Goal: Navigation & Orientation: Find specific page/section

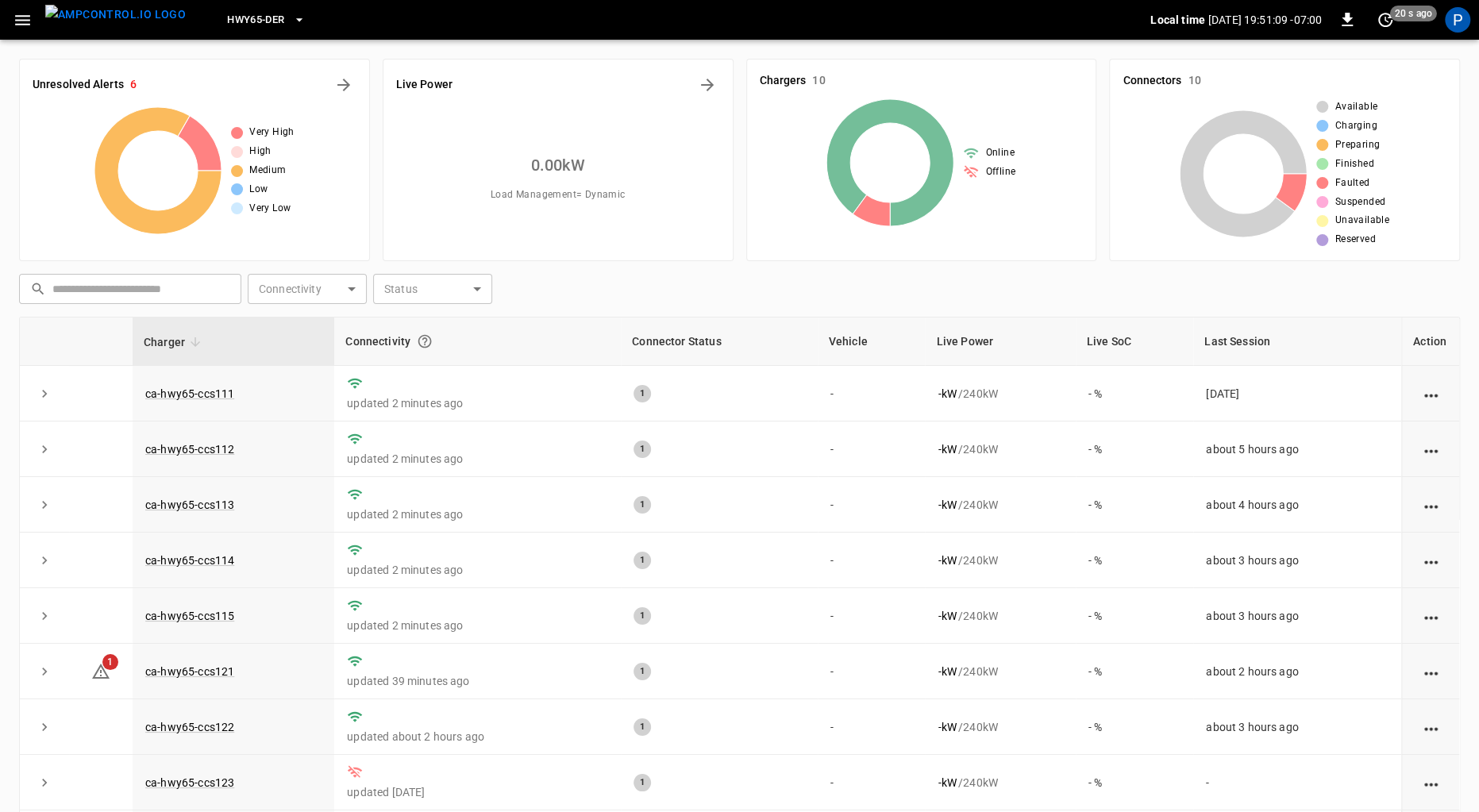
click at [227, 13] on span "HWY65-DER" at bounding box center [256, 20] width 58 height 18
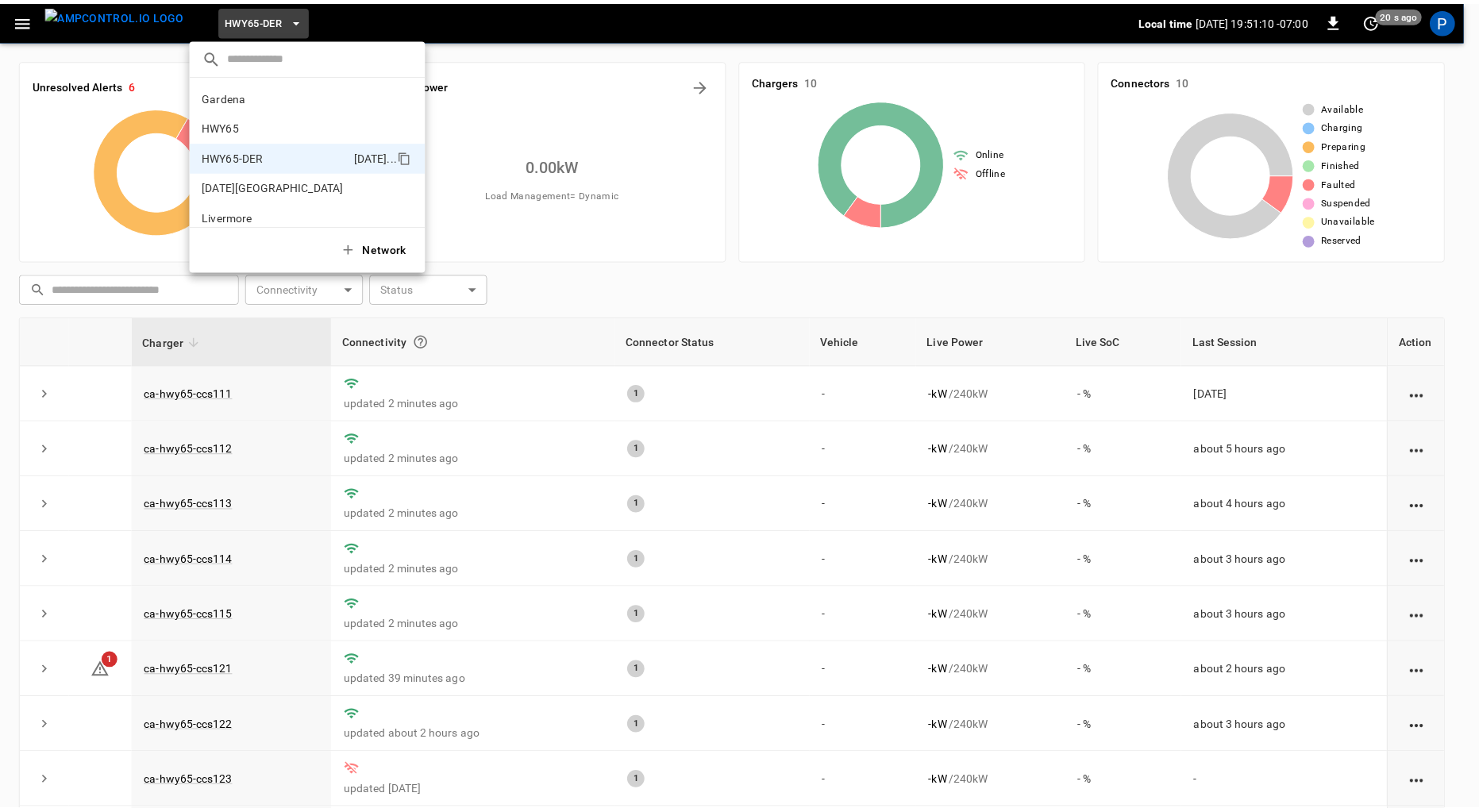
scroll to position [56, 0]
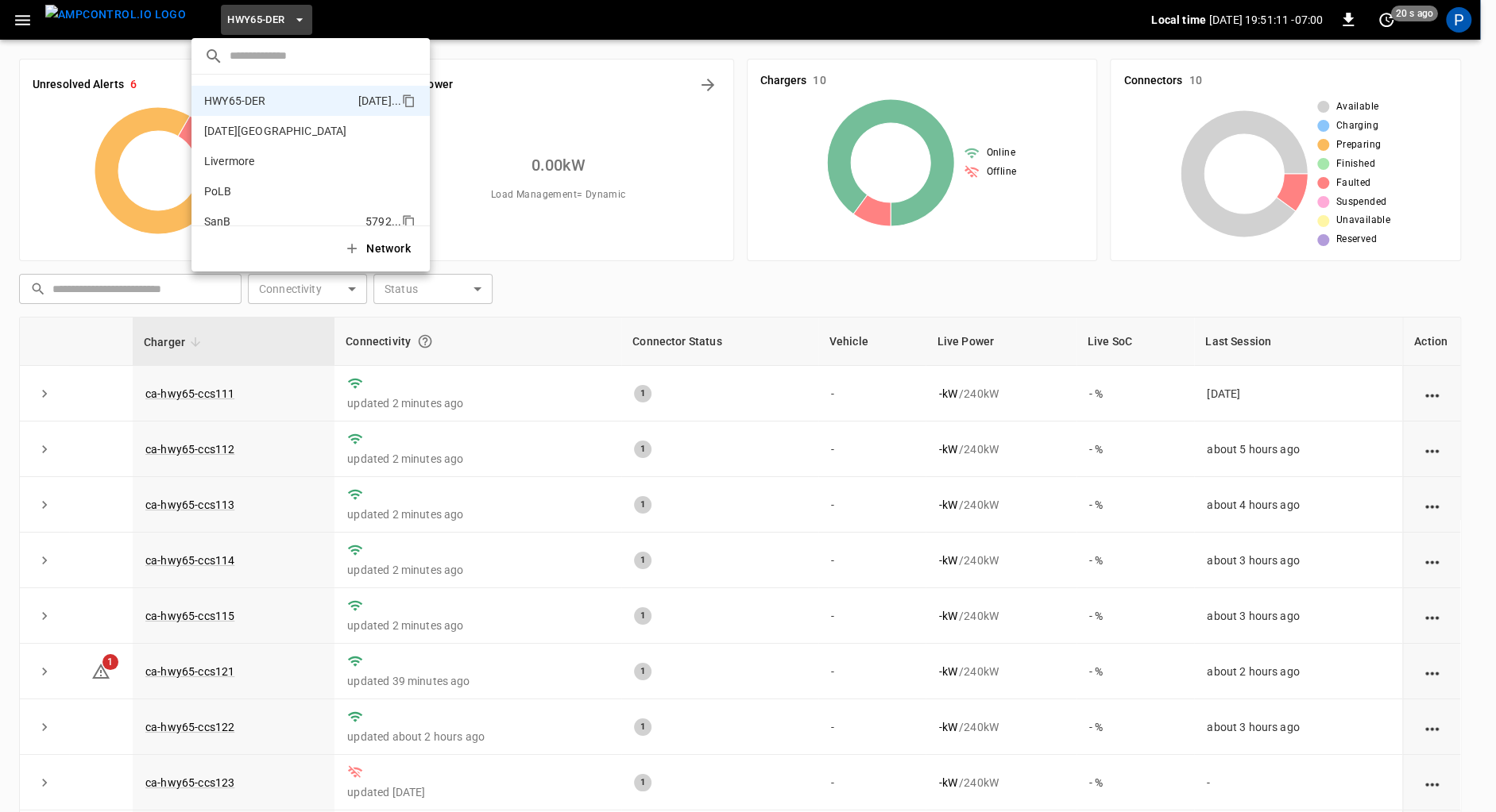
click at [238, 216] on p "SanB" at bounding box center [281, 221] width 154 height 16
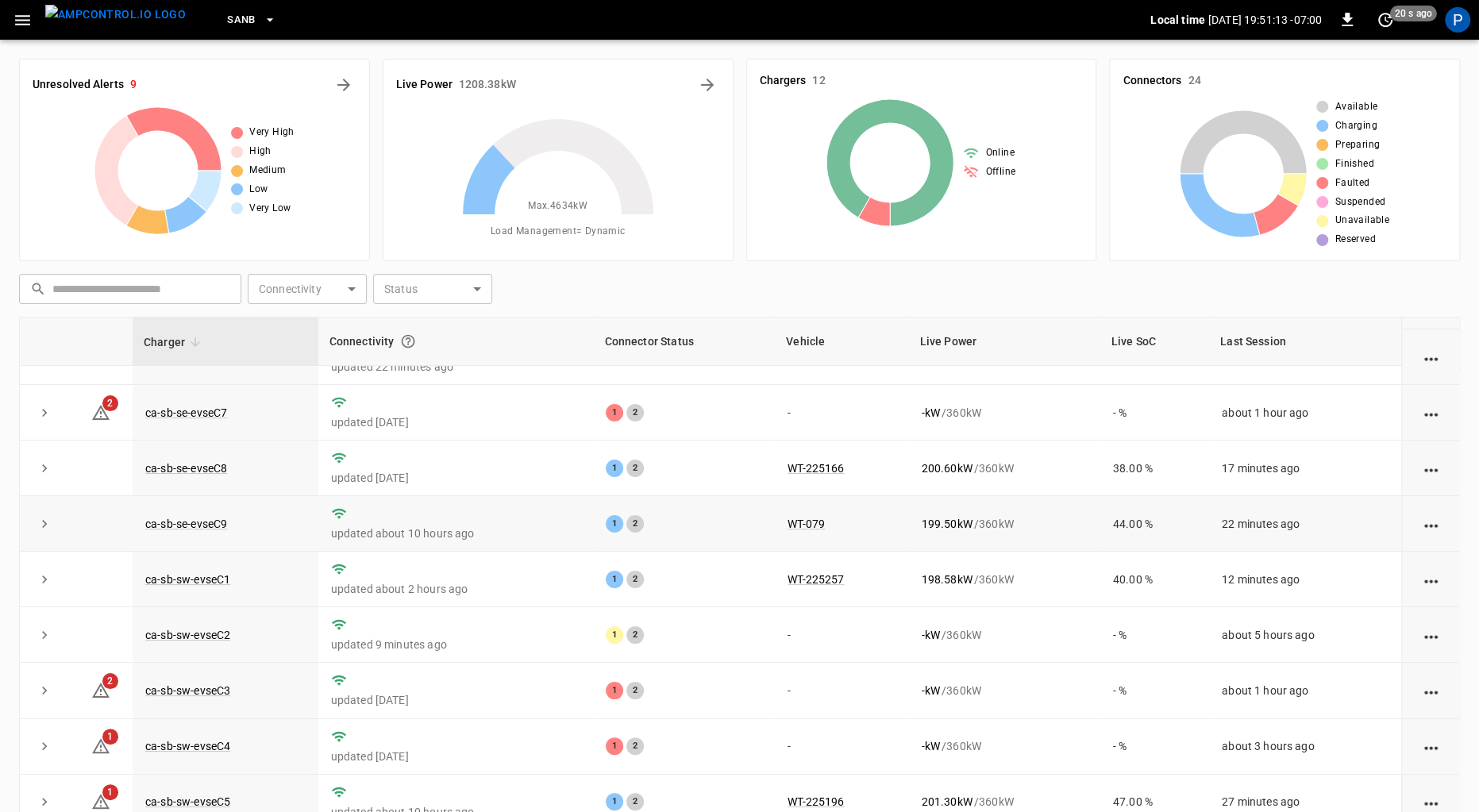
scroll to position [133, 0]
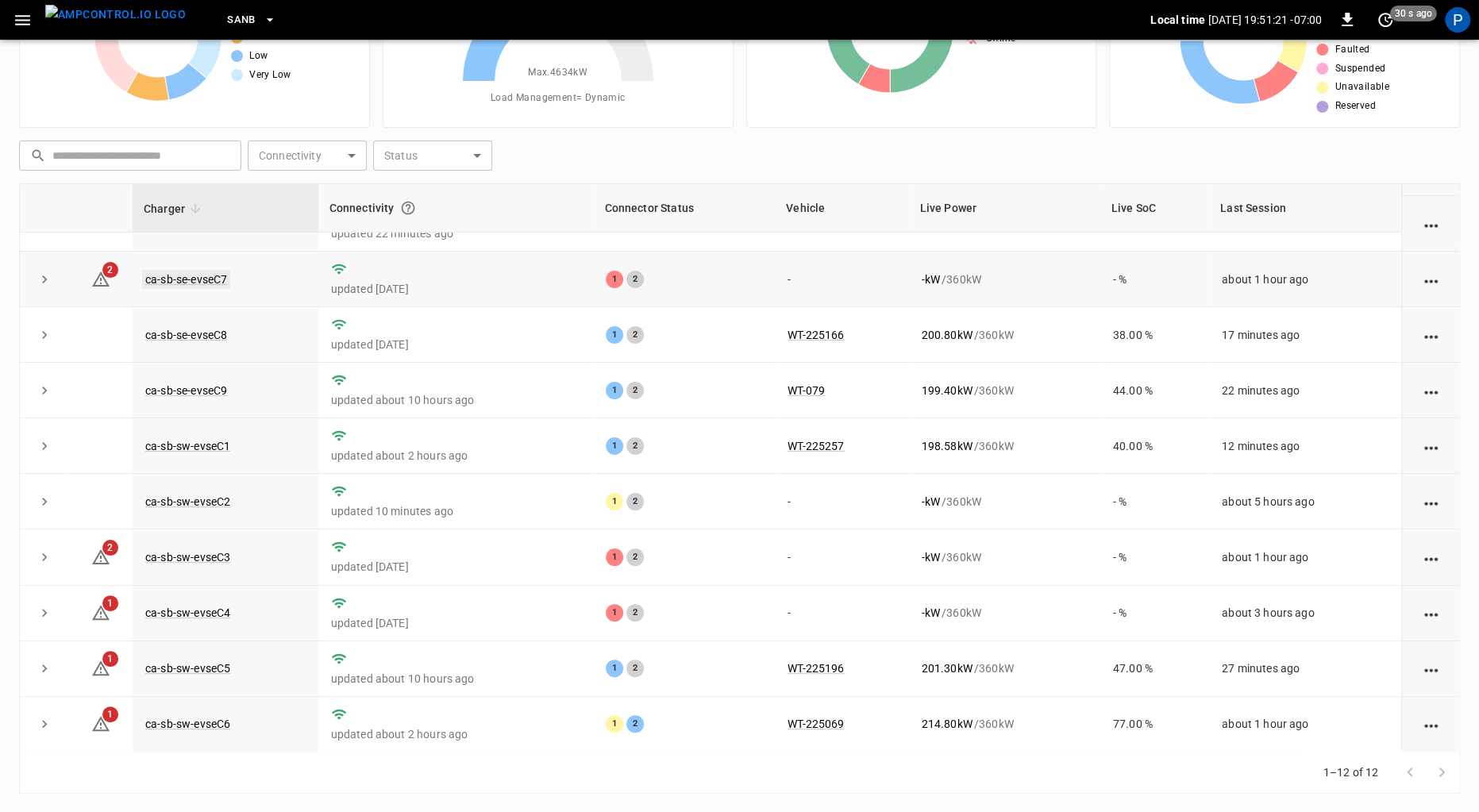
click at [210, 272] on link "ca-sb-se-evseC7" at bounding box center [186, 279] width 88 height 19
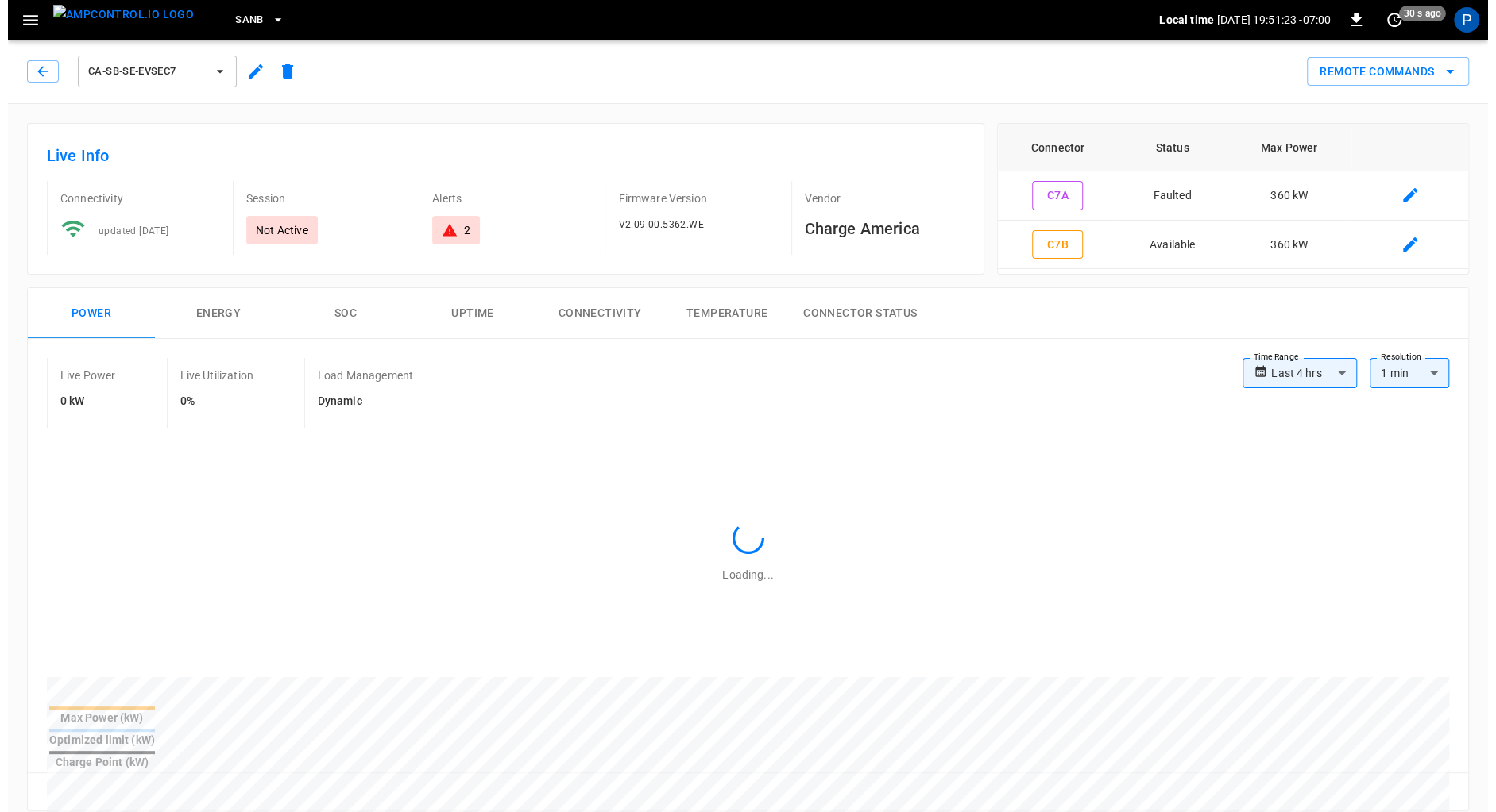
scroll to position [732, 0]
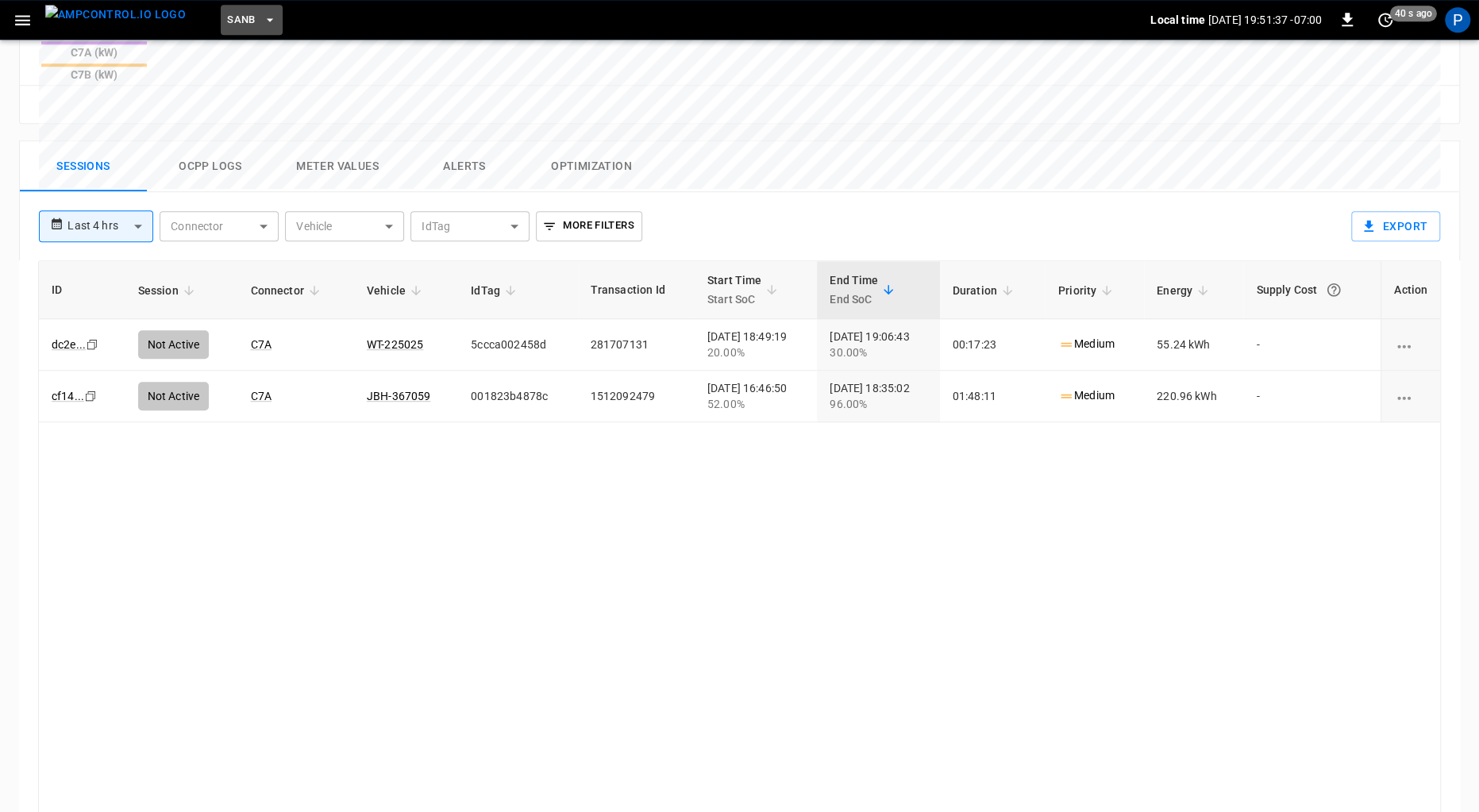
click at [227, 18] on span "SanB" at bounding box center [241, 20] width 28 height 18
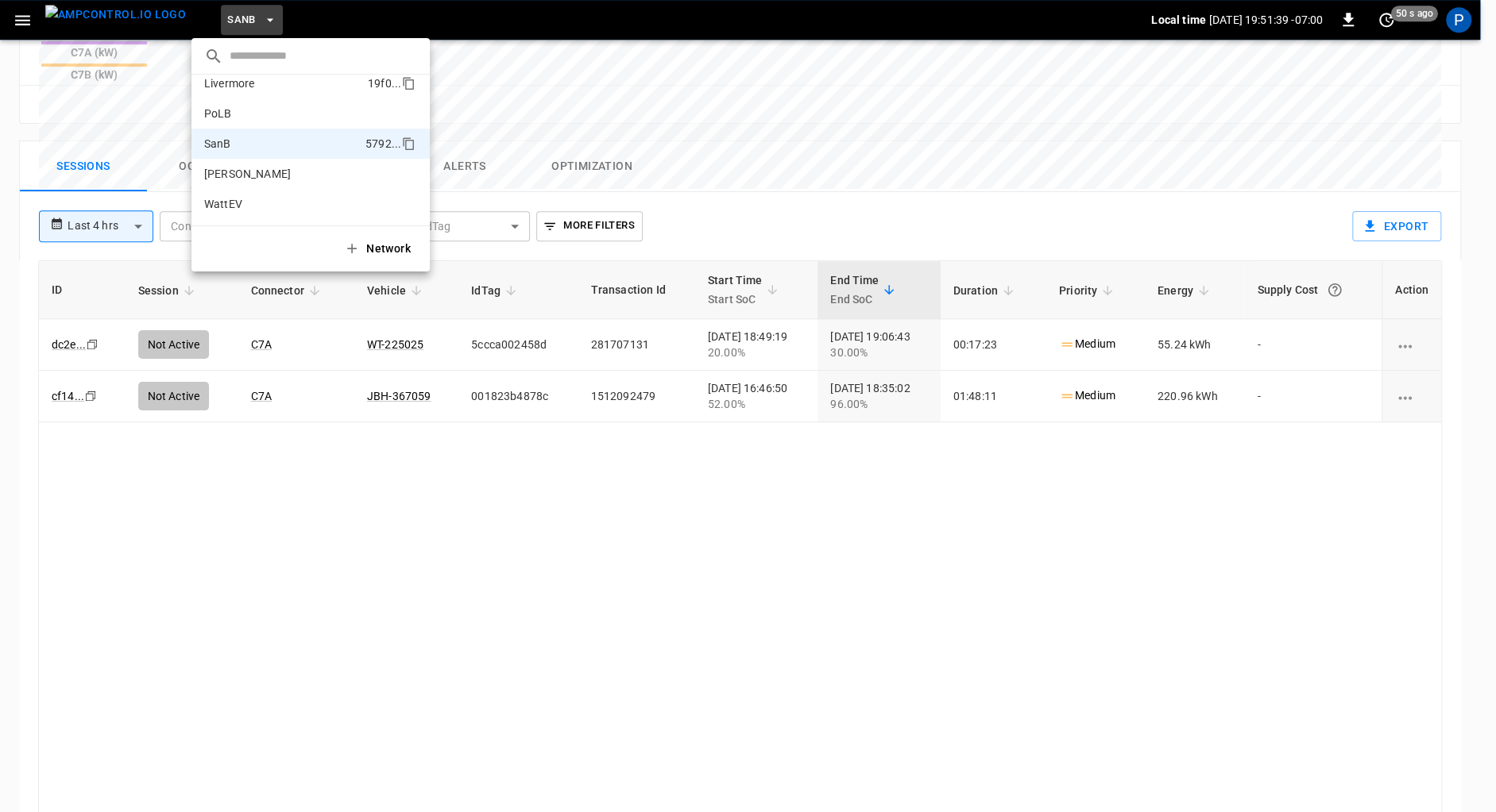
scroll to position [0, 0]
click at [270, 152] on p "HWY65-DER" at bounding box center [278, 156] width 148 height 16
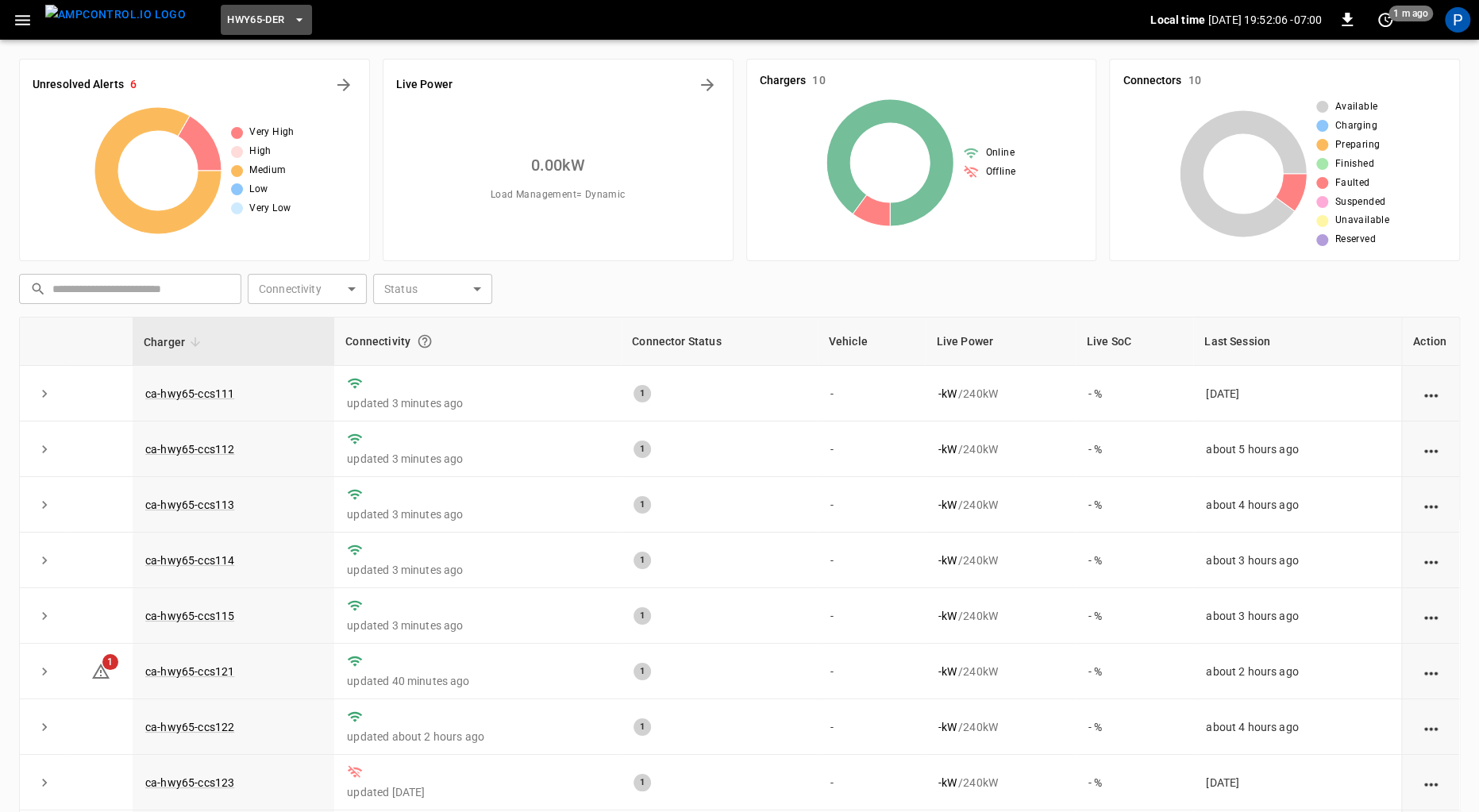
click at [239, 14] on span "HWY65-DER" at bounding box center [256, 20] width 58 height 18
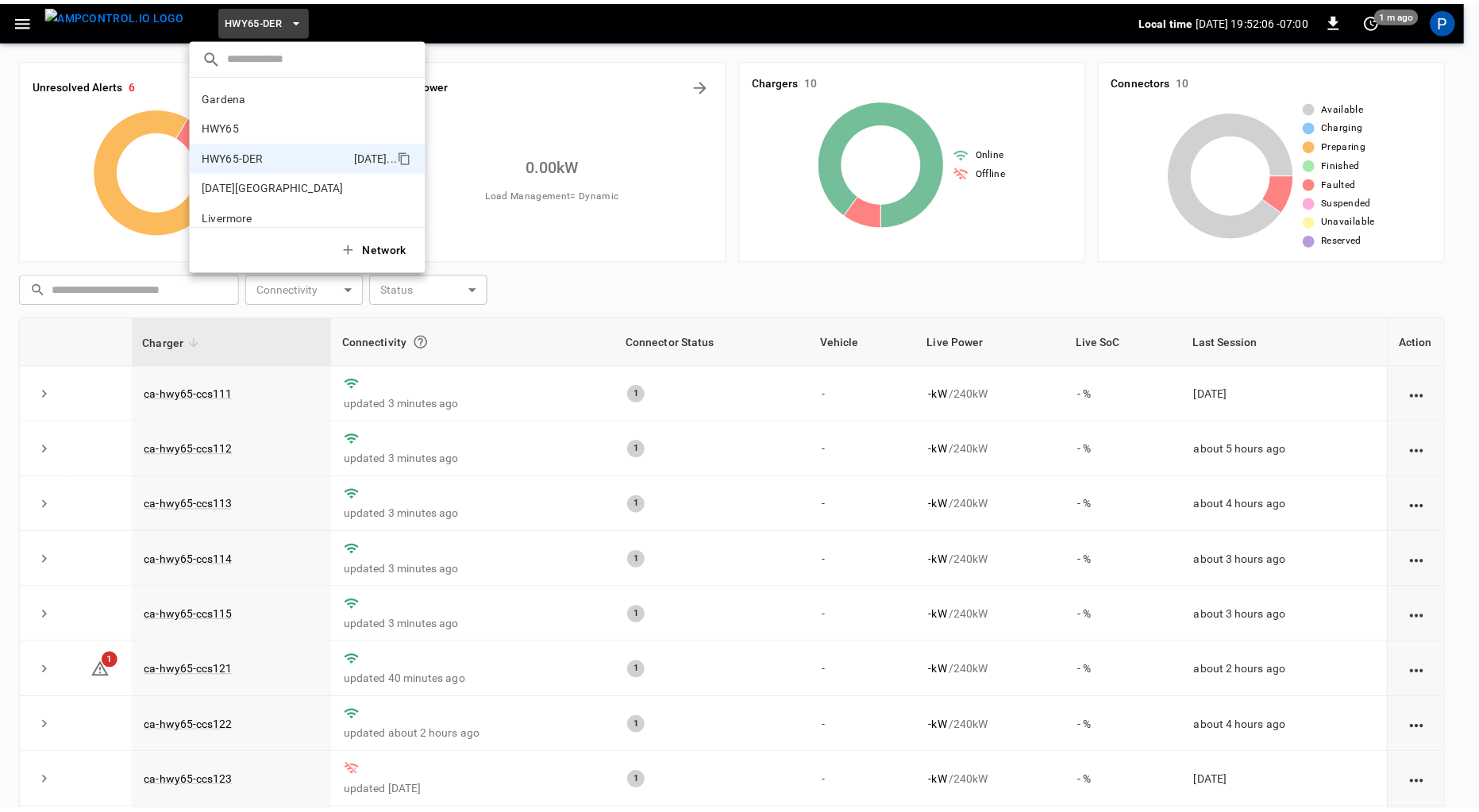
scroll to position [56, 0]
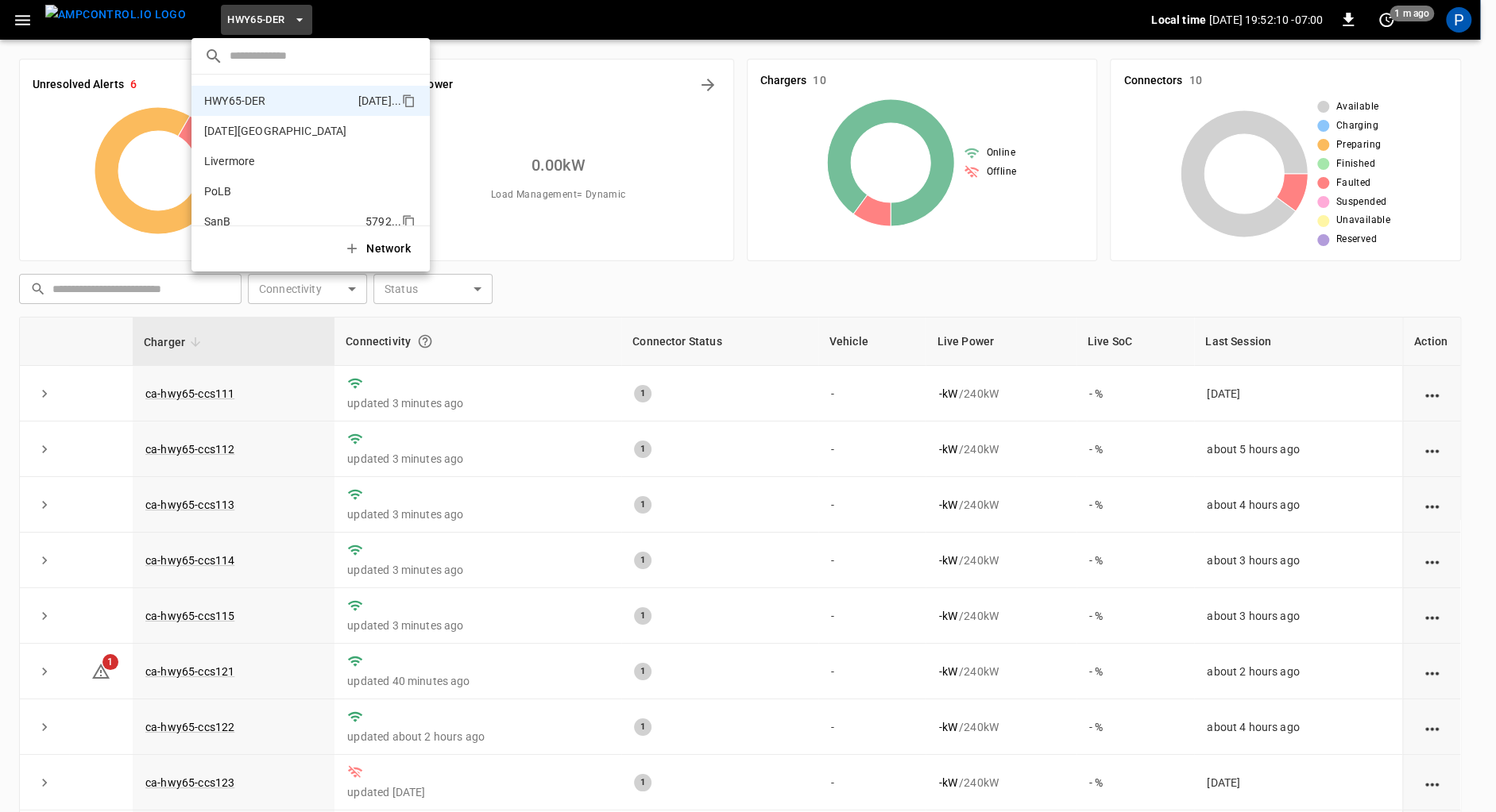
click at [240, 215] on p "SanB" at bounding box center [281, 221] width 154 height 16
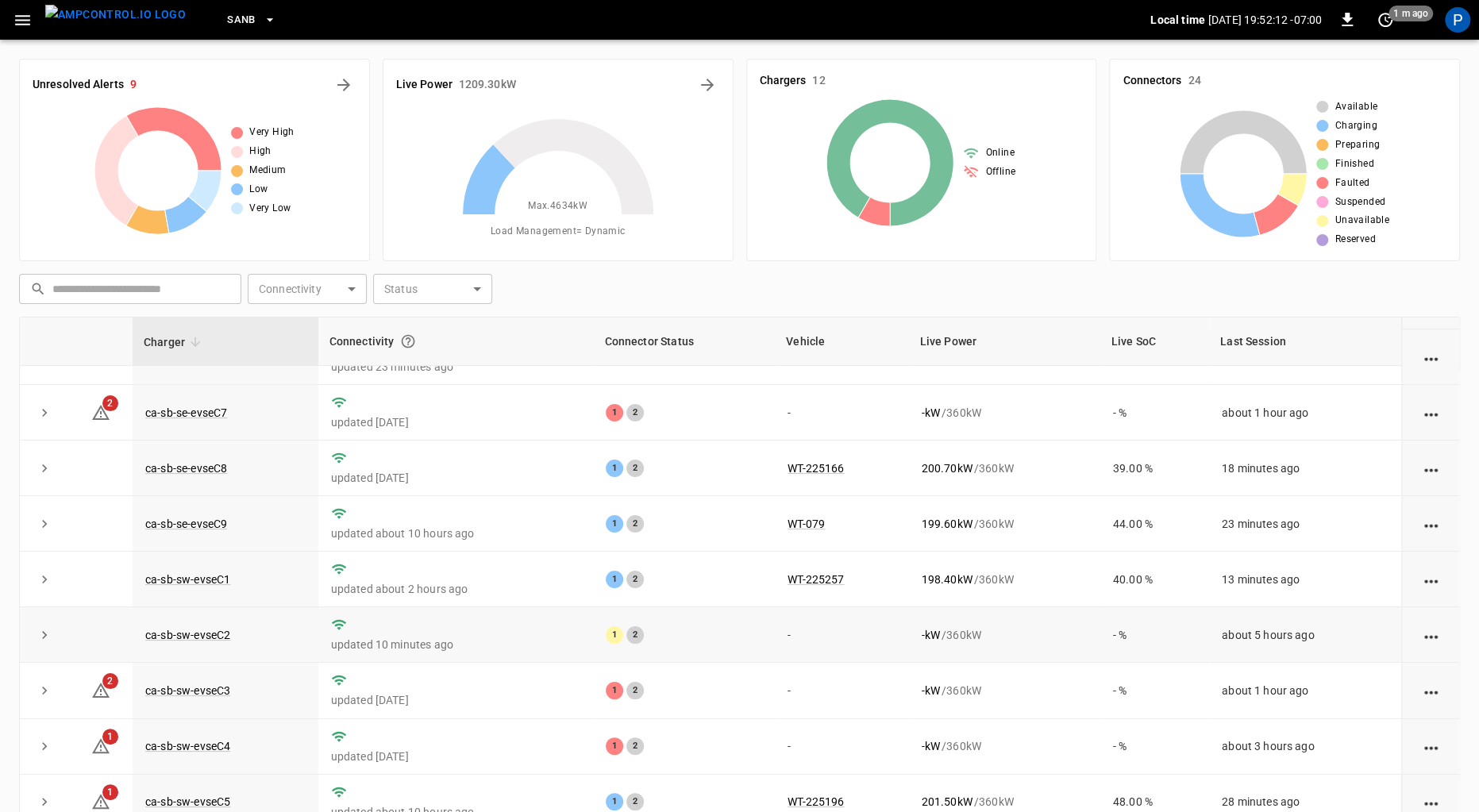
scroll to position [142, 0]
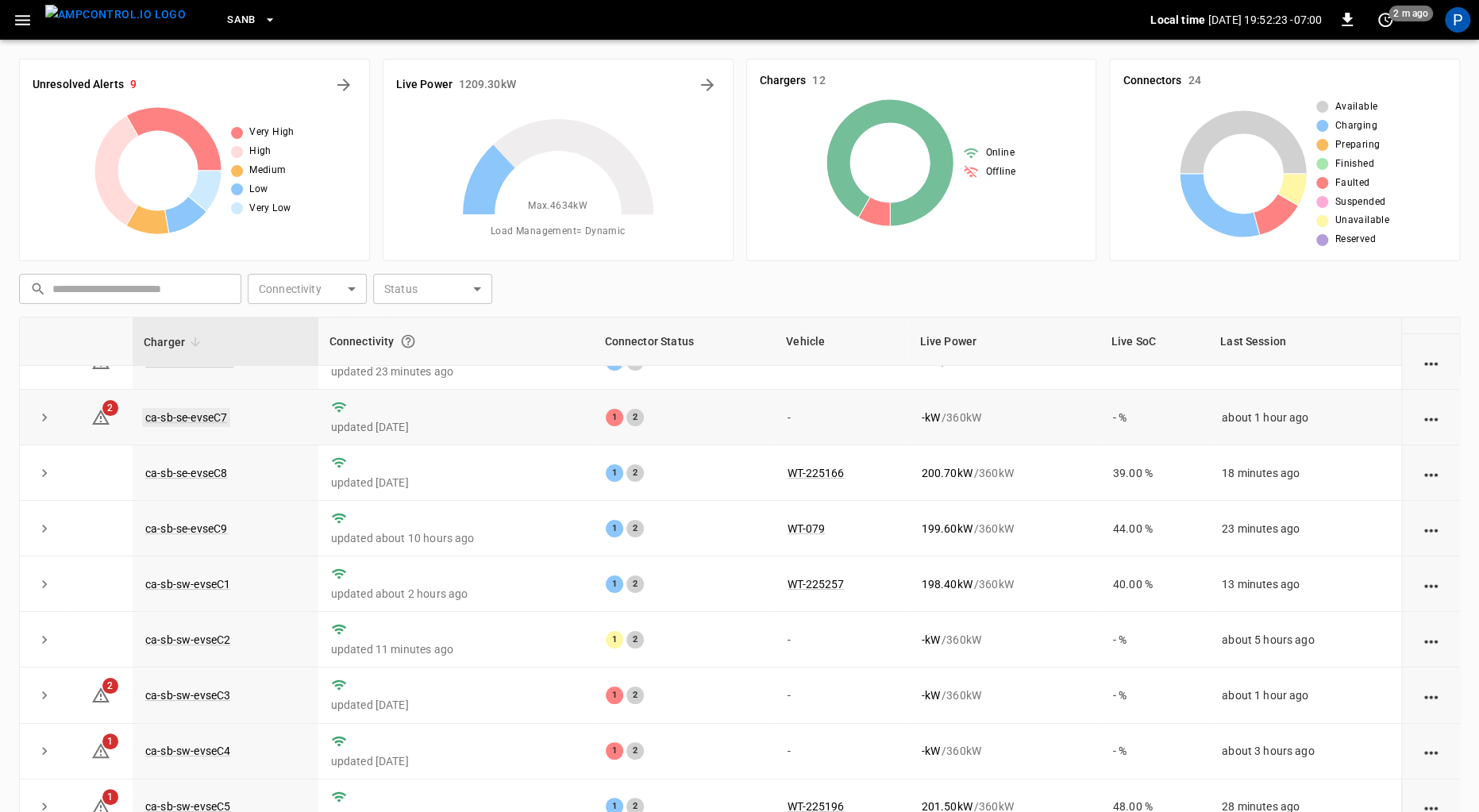
click at [197, 412] on link "ca-sb-se-evseC7" at bounding box center [186, 417] width 88 height 19
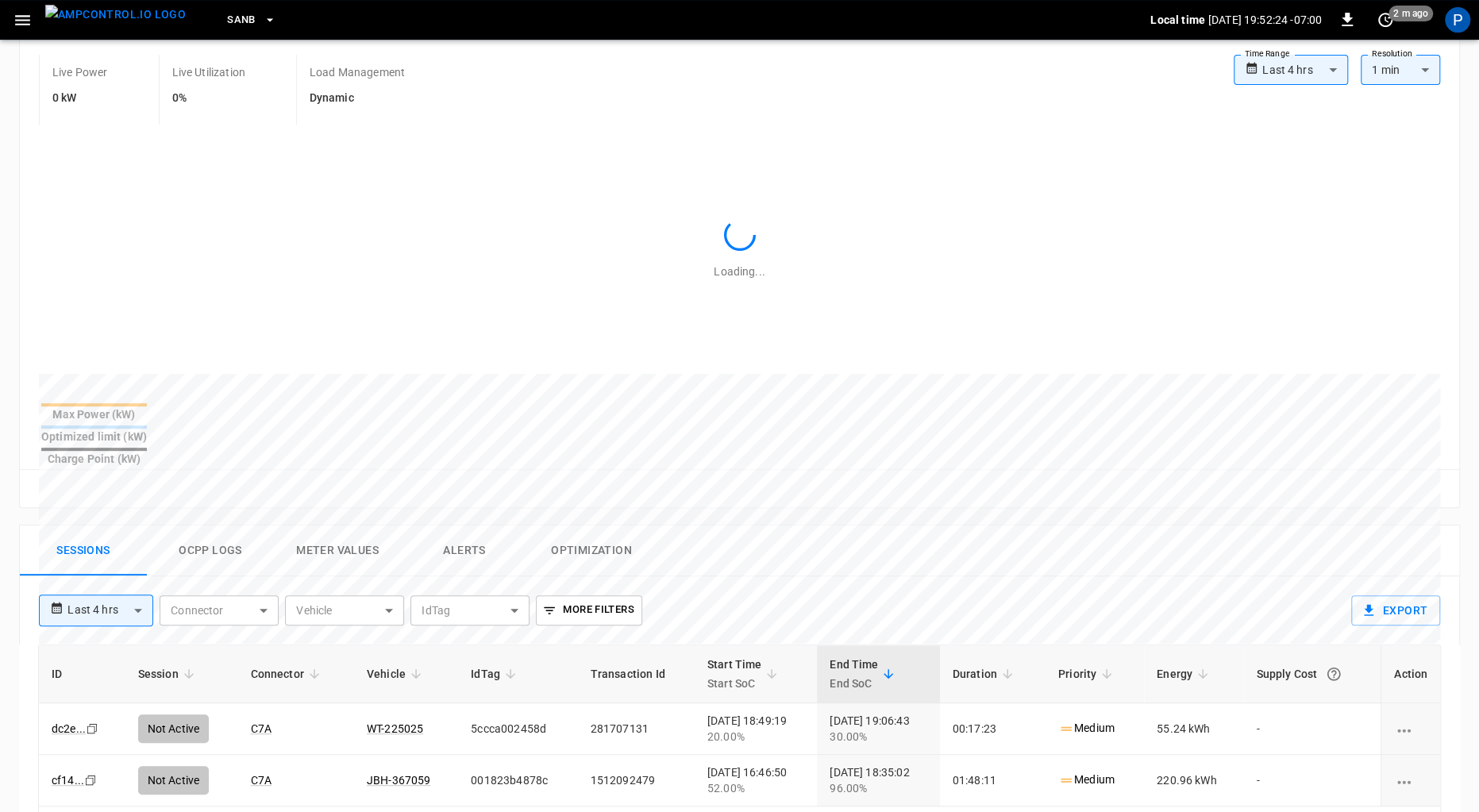
scroll to position [732, 0]
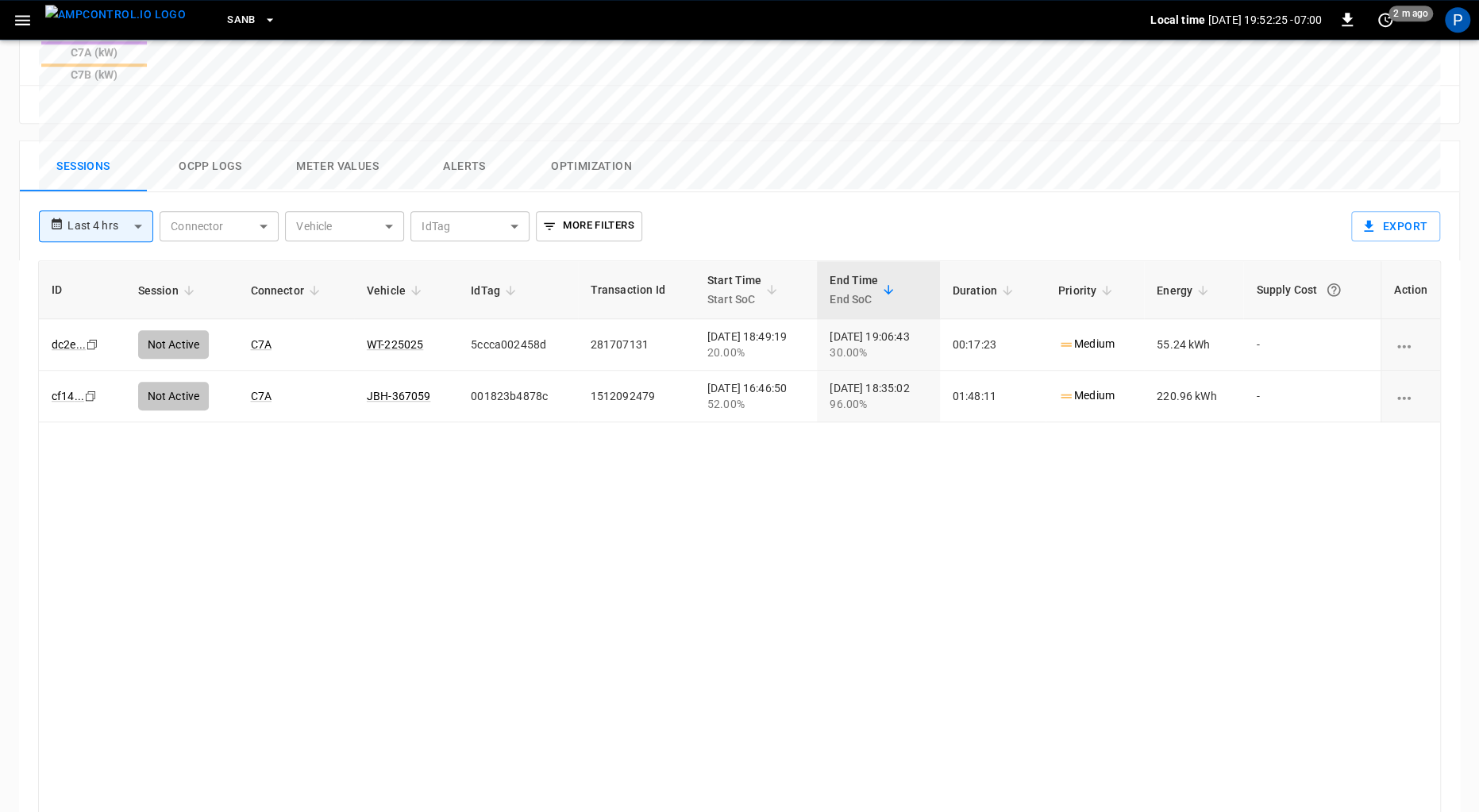
click at [444, 142] on button "Alerts" at bounding box center [464, 167] width 127 height 51
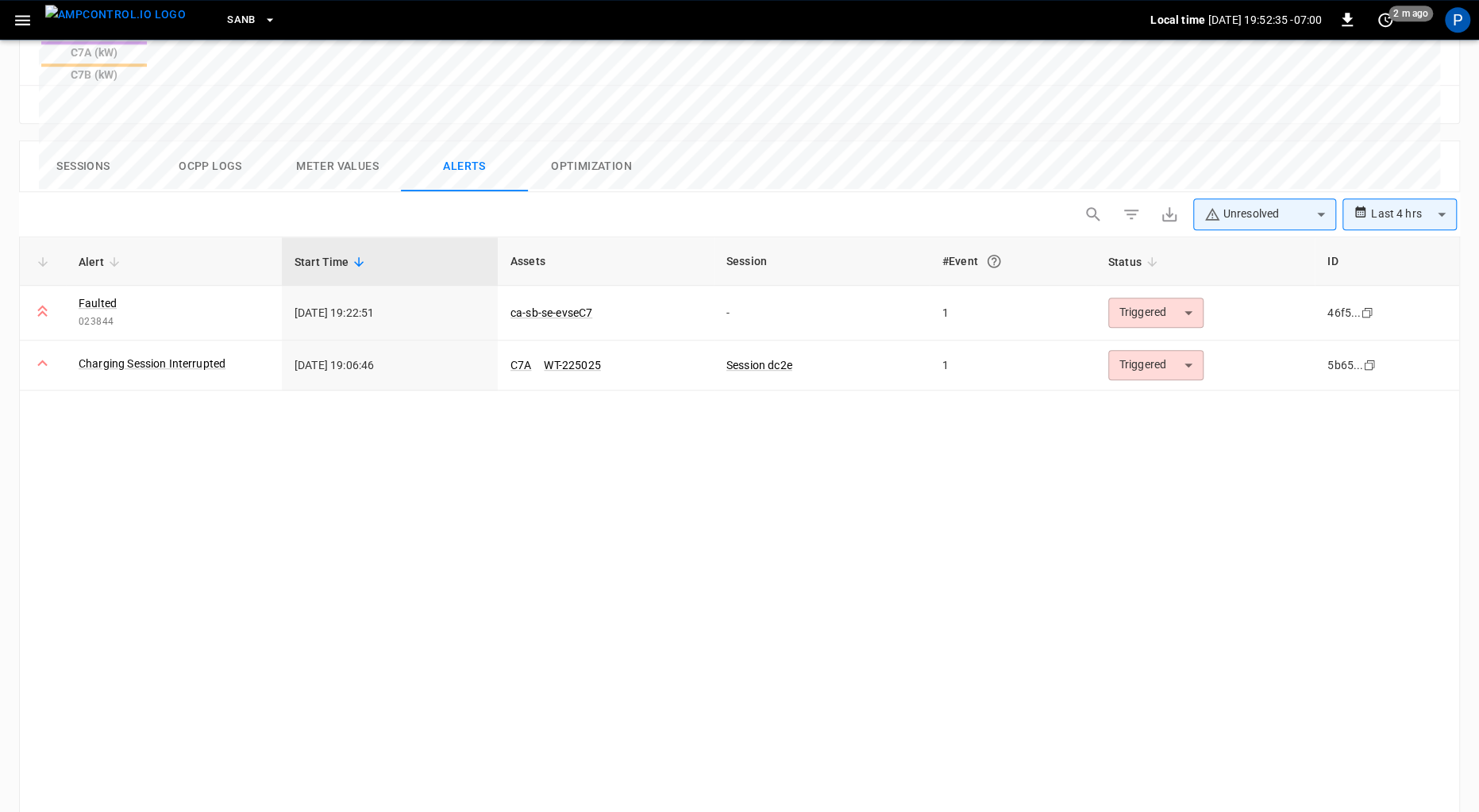
click at [71, 18] on img "menu" at bounding box center [116, 15] width 141 height 20
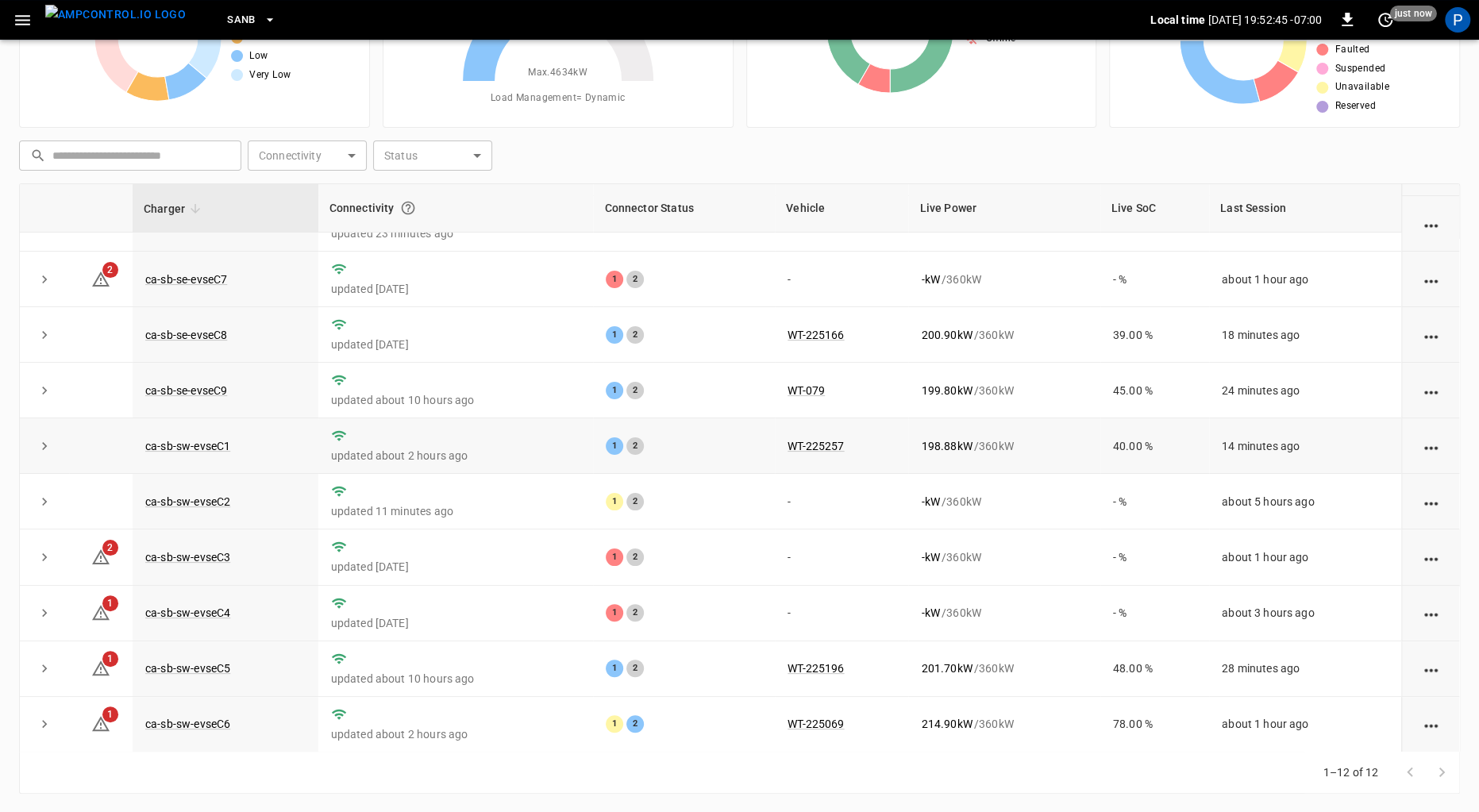
scroll to position [145, 0]
